Goal: Find specific page/section: Find specific page/section

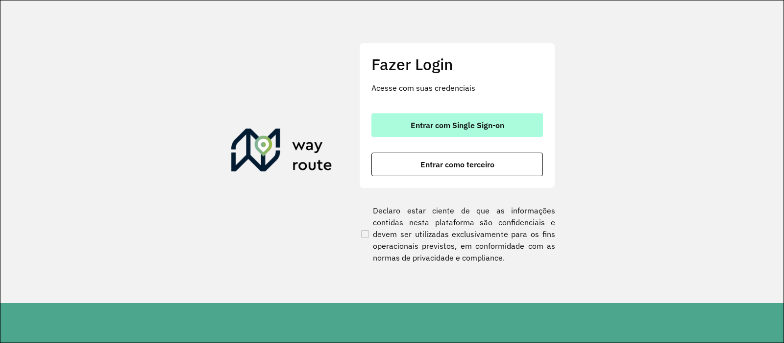
click at [429, 126] on span "Entrar com Single Sign-on" at bounding box center [458, 125] width 94 height 8
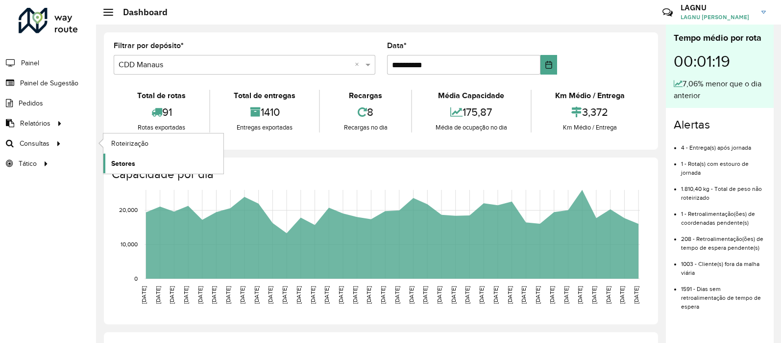
click at [120, 161] on span "Setores" at bounding box center [123, 163] width 24 height 10
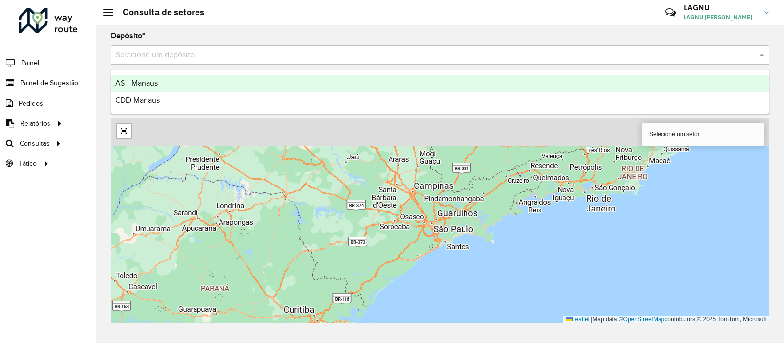
click at [225, 60] on input "text" at bounding box center [430, 56] width 629 height 12
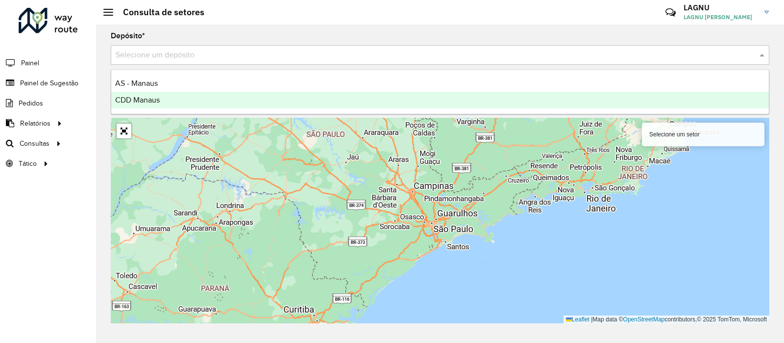
click at [216, 95] on div "CDD Manaus" at bounding box center [440, 100] width 658 height 17
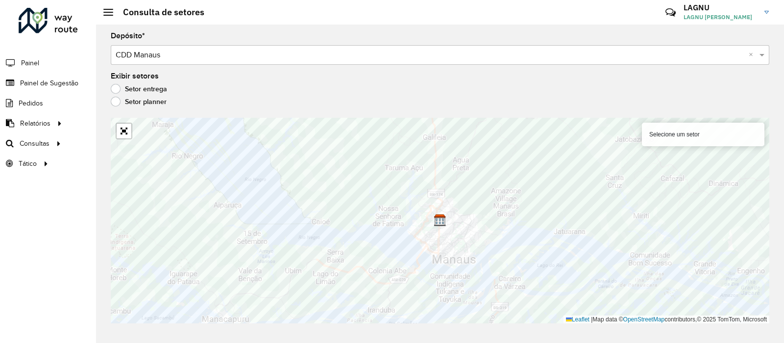
click at [414, 103] on div "Setor planner" at bounding box center [440, 104] width 659 height 12
click at [527, 77] on div "Exibir setores Setor entrega Setor planner" at bounding box center [440, 91] width 659 height 37
click at [407, 89] on div "Setor entrega" at bounding box center [440, 91] width 659 height 12
